Goal: Information Seeking & Learning: Learn about a topic

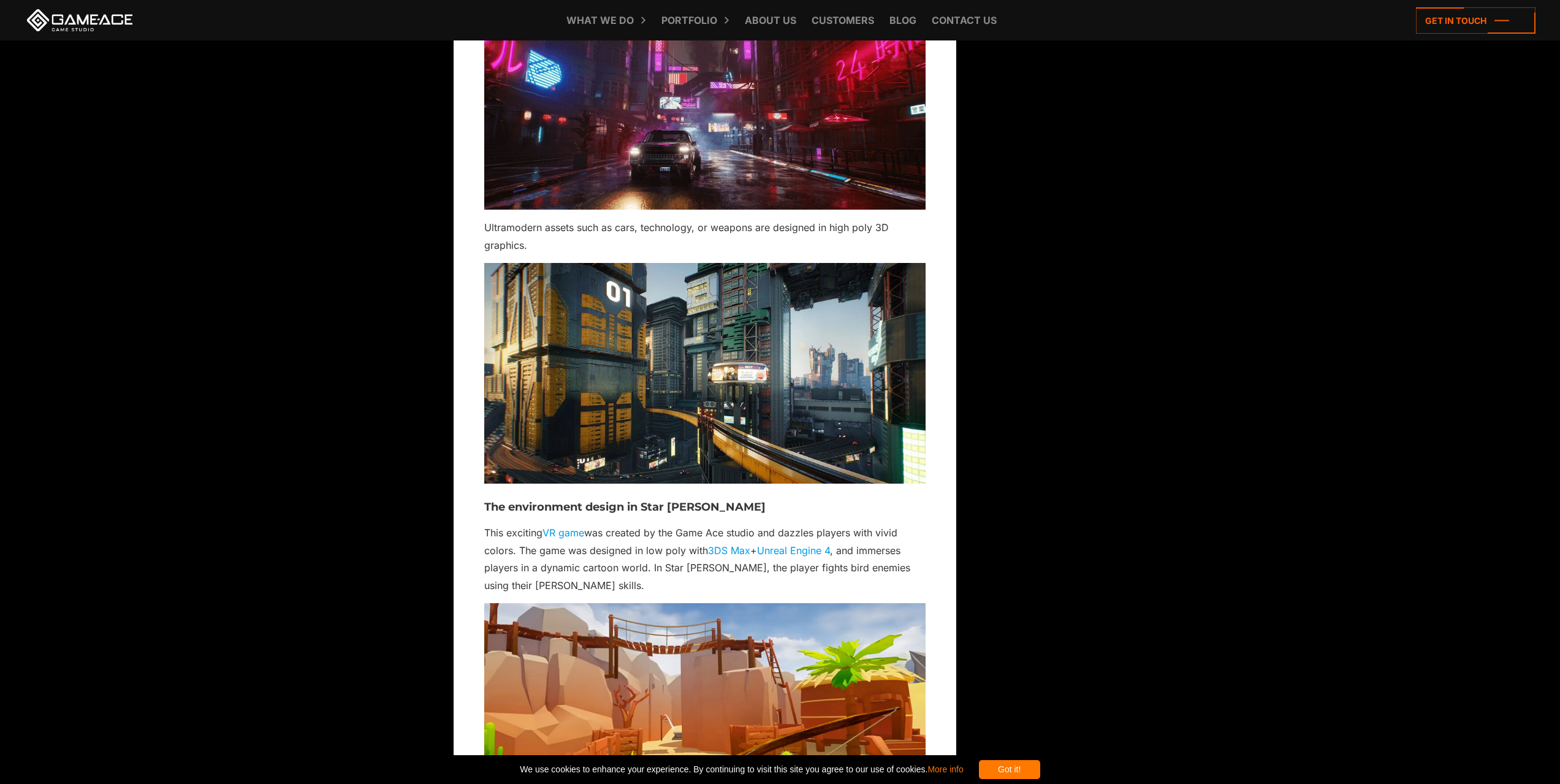
scroll to position [3065, 0]
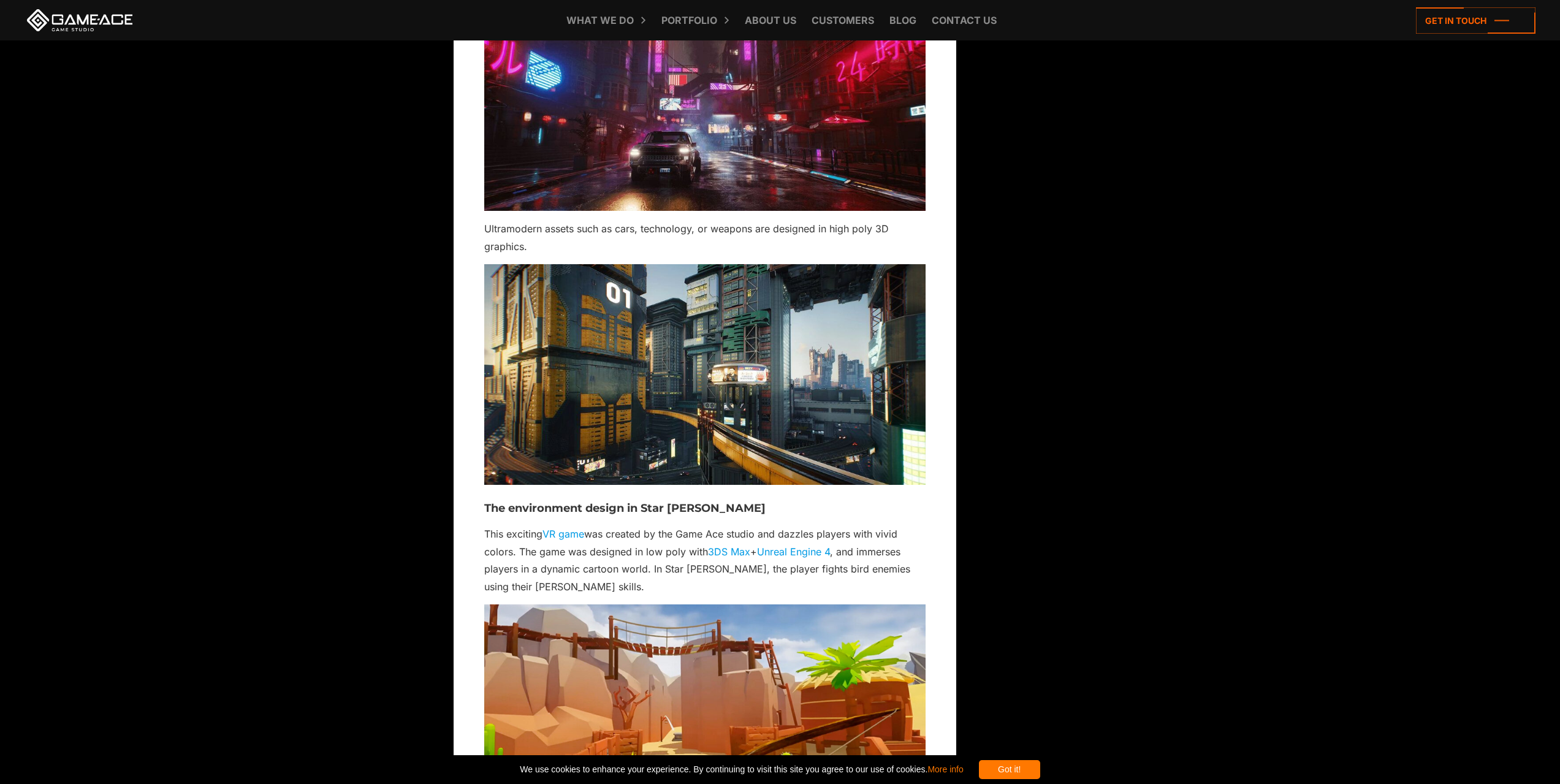
click at [670, 390] on img at bounding box center [705, 374] width 441 height 221
click at [654, 520] on div "There are lots of different games on the market, which are played by 3.24 billi…" at bounding box center [705, 526] width 441 height 5812
click at [675, 512] on h3 "The environment design in Star Archer VR" at bounding box center [705, 508] width 441 height 12
click at [558, 536] on link "VR game" at bounding box center [563, 534] width 42 height 12
click at [584, 505] on h3 "The environment design in Star Archer VR" at bounding box center [705, 508] width 441 height 12
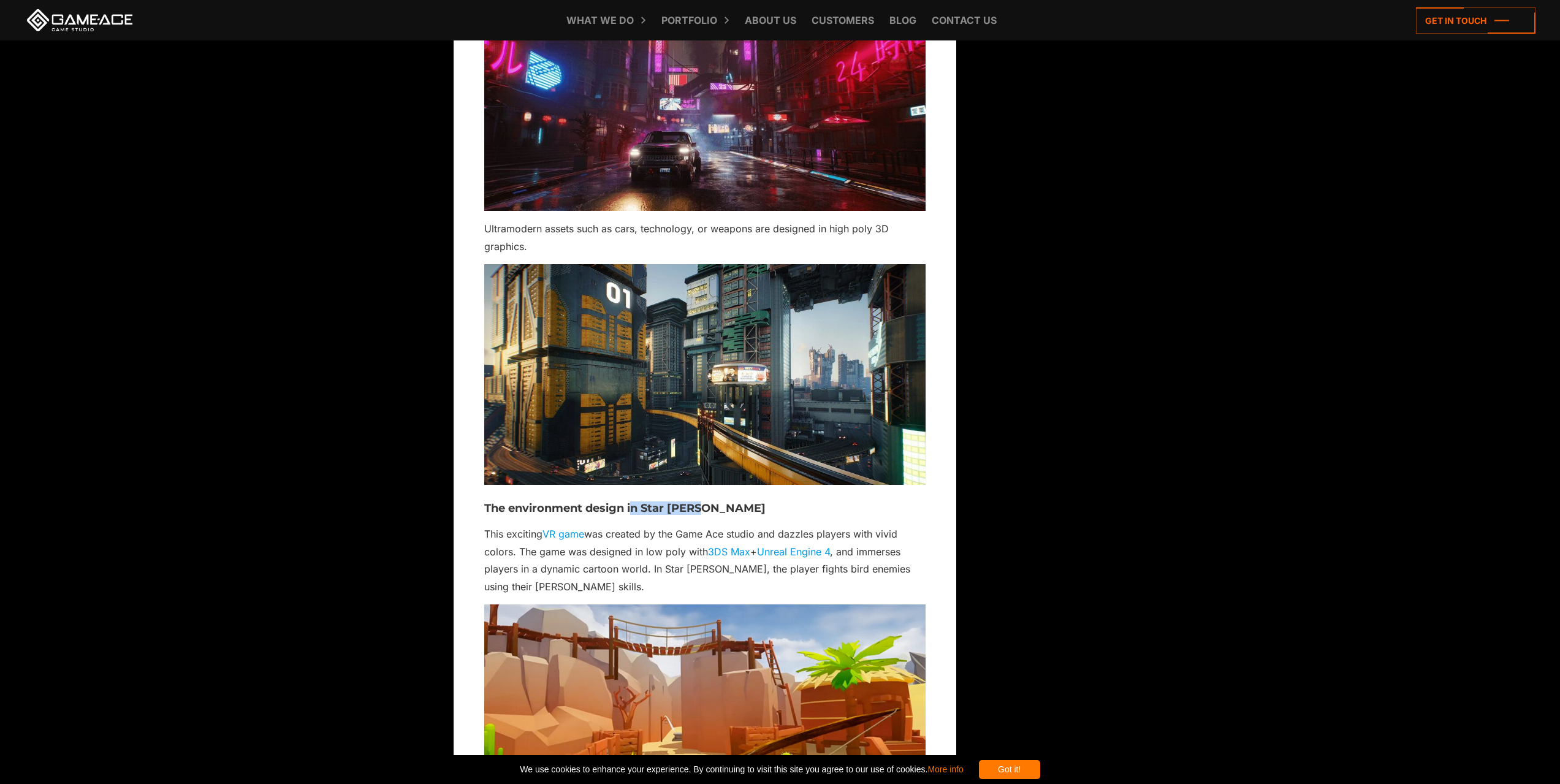
drag, startPoint x: 636, startPoint y: 506, endPoint x: 702, endPoint y: 505, distance: 66.0
click at [702, 505] on h3 "The environment design in Star Archer VR" at bounding box center [705, 508] width 441 height 12
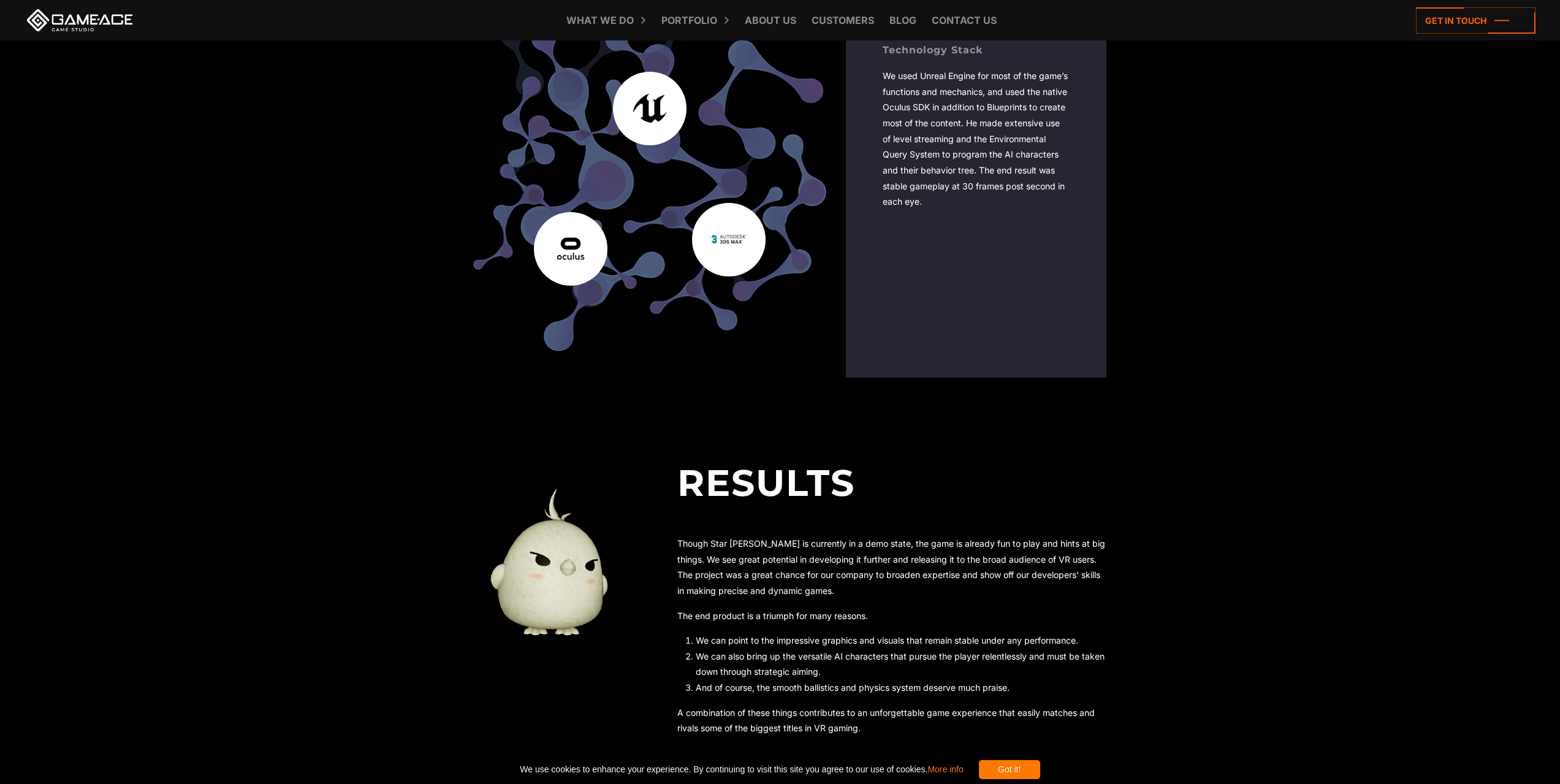
scroll to position [4198, 0]
